Goal: Task Accomplishment & Management: Manage account settings

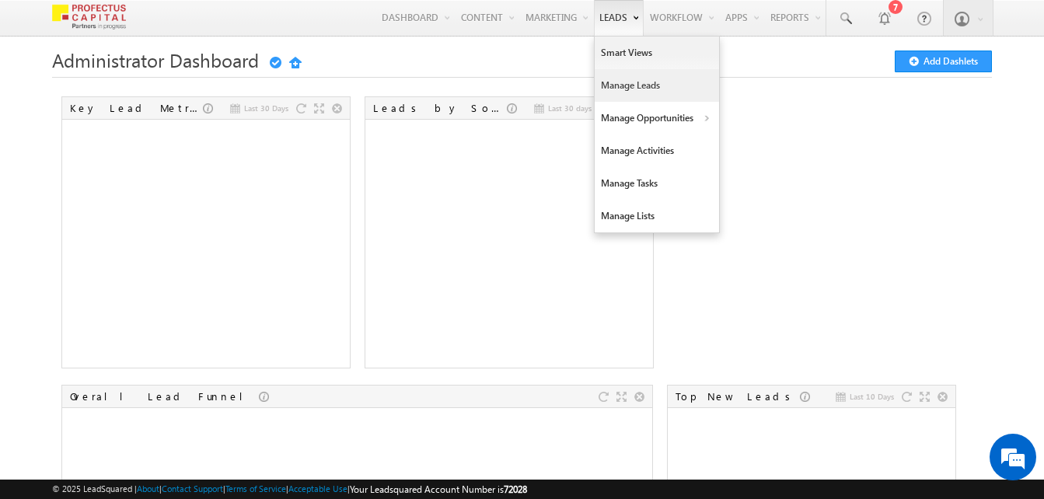
click at [617, 89] on link "Manage Leads" at bounding box center [657, 85] width 124 height 33
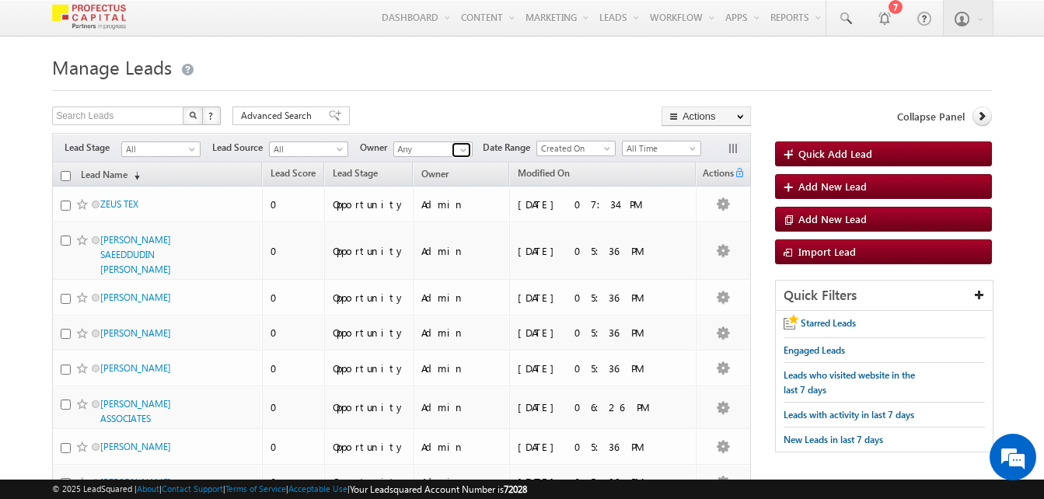
click at [457, 146] on link at bounding box center [461, 150] width 19 height 16
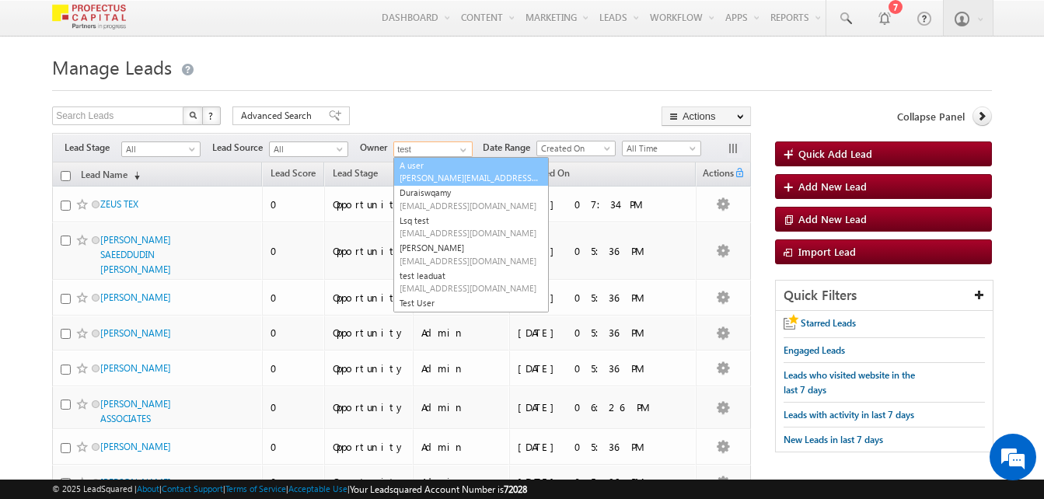
click at [421, 176] on span "testA@profectuscapital.com" at bounding box center [470, 178] width 140 height 12
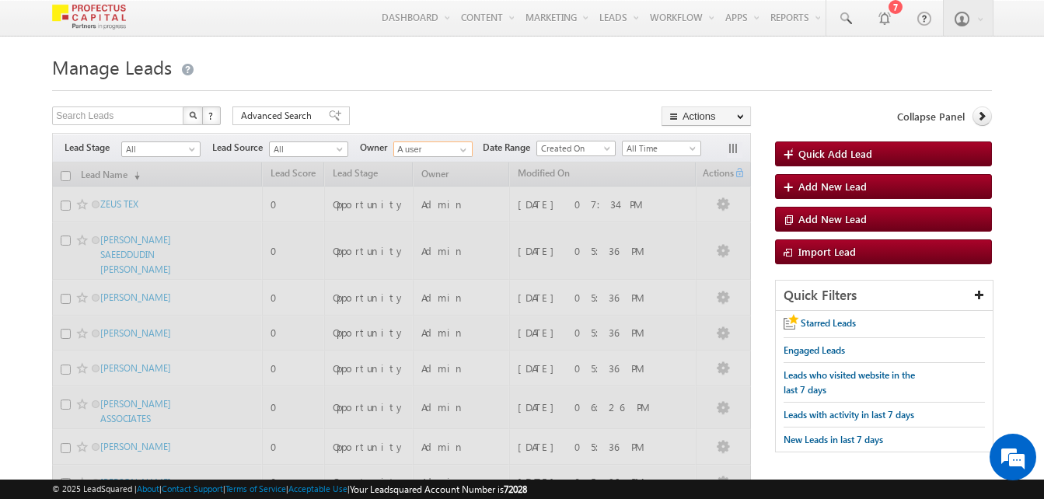
click at [436, 156] on input "A user" at bounding box center [432, 150] width 79 height 16
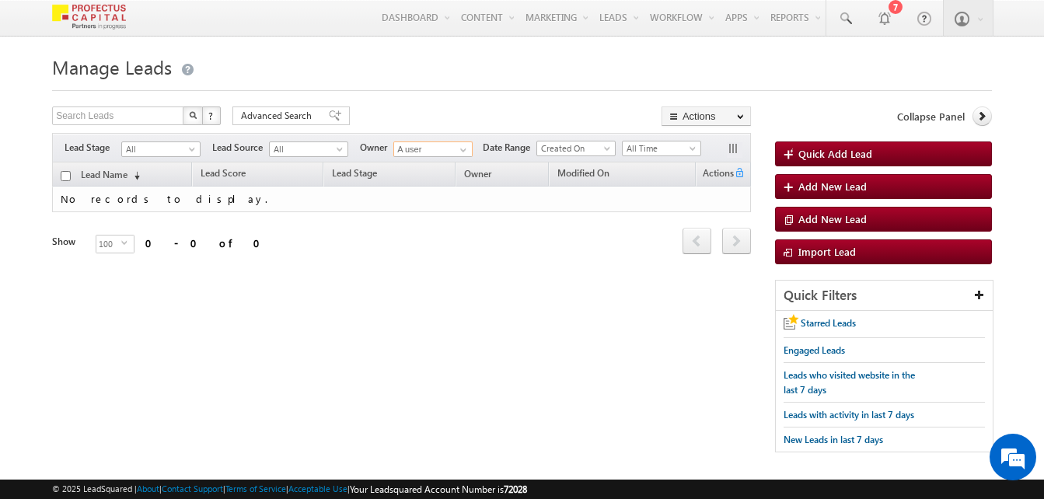
click at [436, 156] on input "A user" at bounding box center [432, 150] width 79 height 16
type input "A"
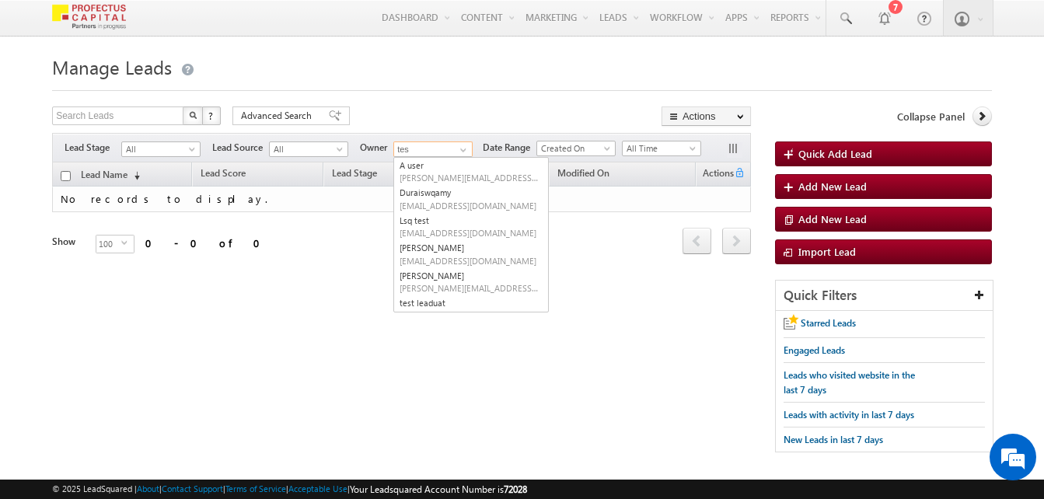
type input "test"
click at [279, 138] on div "Lead Stage All All Lead Source All All Owner Any Any Current User A user Aditya…" at bounding box center [401, 138] width 697 height 0
click at [228, 295] on div "Tags × Select at-least one lead to tag... × Close Lead Name (sorted descending)…" at bounding box center [401, 230] width 699 height 135
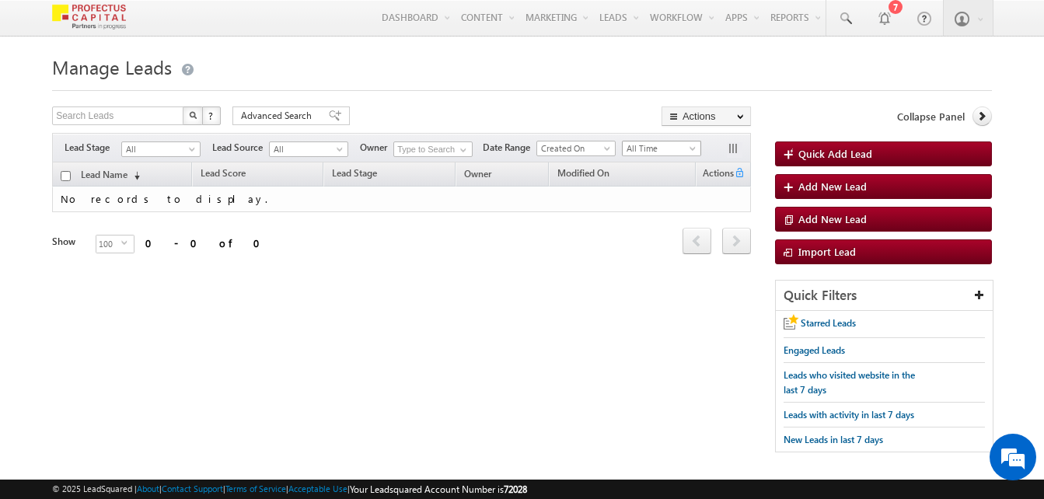
click at [662, 149] on span "All Time" at bounding box center [660, 149] width 74 height 14
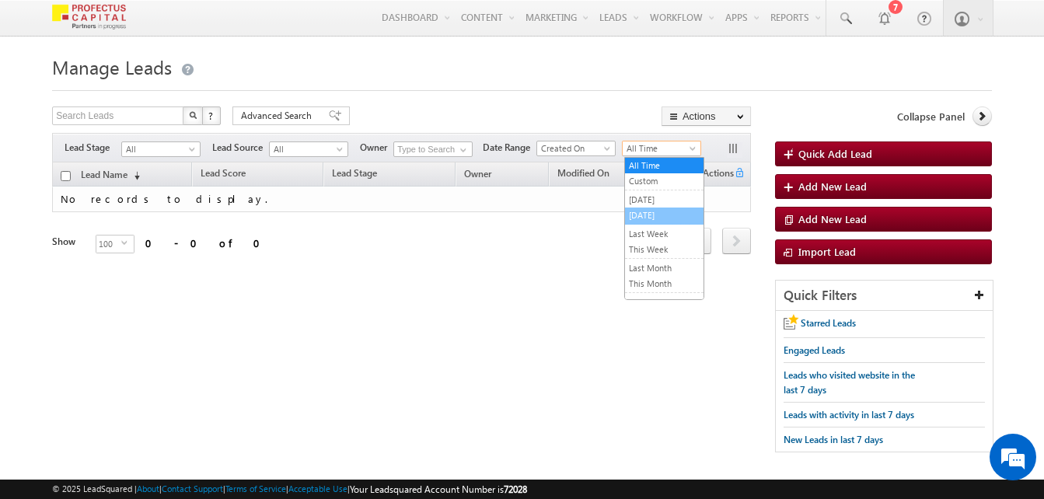
click at [651, 211] on link "Today" at bounding box center [664, 215] width 79 height 14
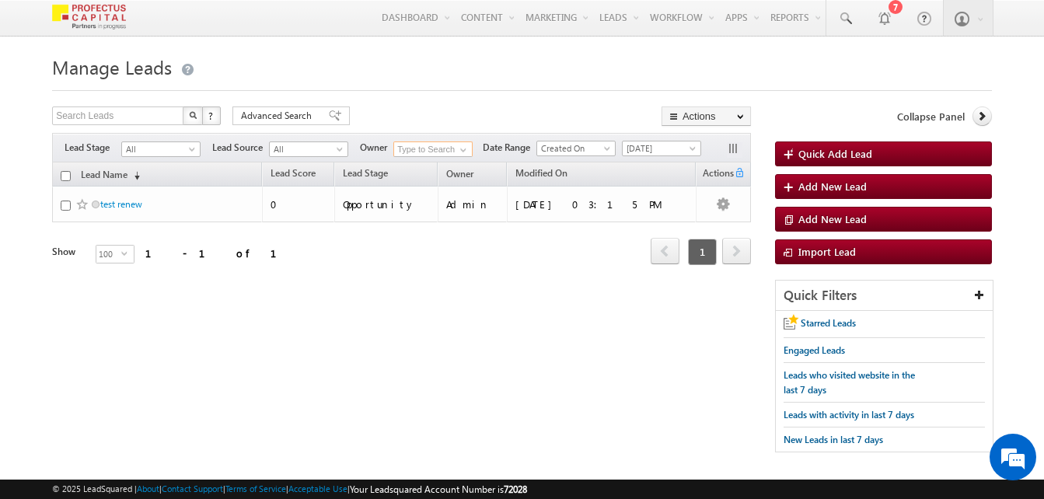
click at [428, 149] on input at bounding box center [432, 150] width 79 height 16
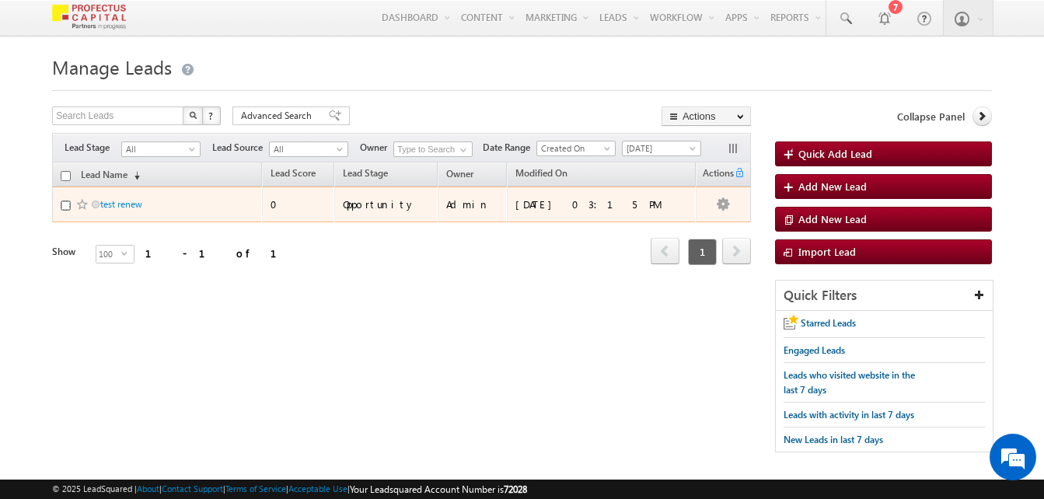
click at [68, 207] on input "checkbox" at bounding box center [66, 206] width 10 height 10
checkbox input "true"
